Goal: Understand process/instructions

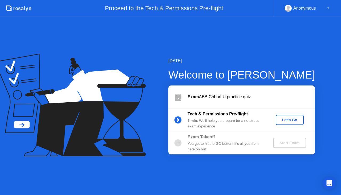
click at [286, 121] on div "Let's Go" at bounding box center [290, 120] width 24 height 4
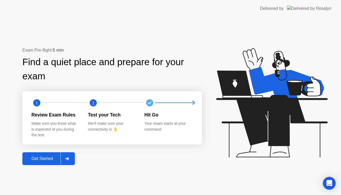
click at [45, 158] on div "Get Started" at bounding box center [42, 158] width 37 height 5
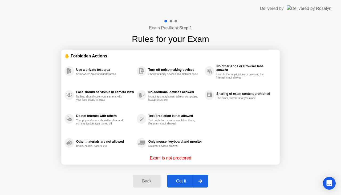
click at [181, 180] on div "Got it" at bounding box center [181, 180] width 25 height 5
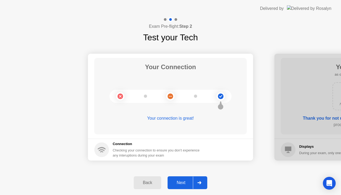
click at [181, 180] on div "Next" at bounding box center [181, 182] width 24 height 5
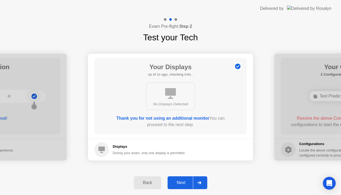
click at [181, 180] on div "Next" at bounding box center [181, 182] width 24 height 5
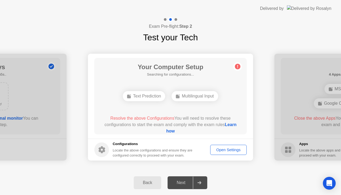
click at [225, 149] on div "Open Settings" at bounding box center [228, 150] width 33 height 4
click at [155, 99] on div "Text Prediction" at bounding box center [144, 96] width 42 height 10
click at [206, 97] on div "Multilingual Input" at bounding box center [195, 96] width 46 height 10
click at [155, 118] on span "Resolve the above Configurations" at bounding box center [142, 118] width 64 height 5
click at [166, 130] on link "Learn how" at bounding box center [201, 127] width 70 height 11
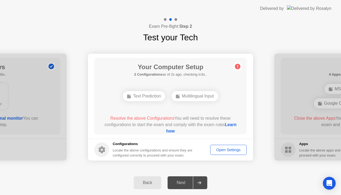
click at [182, 180] on div "Next" at bounding box center [181, 182] width 24 height 5
click at [201, 182] on icon at bounding box center [200, 182] width 4 height 3
click at [203, 184] on div at bounding box center [199, 182] width 13 height 12
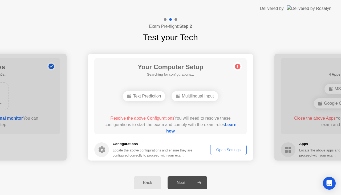
click at [203, 184] on div at bounding box center [199, 182] width 13 height 12
click at [180, 183] on div "Next" at bounding box center [181, 182] width 24 height 5
click at [172, 130] on link "Learn how" at bounding box center [201, 127] width 70 height 11
